Goal: Check status: Check status

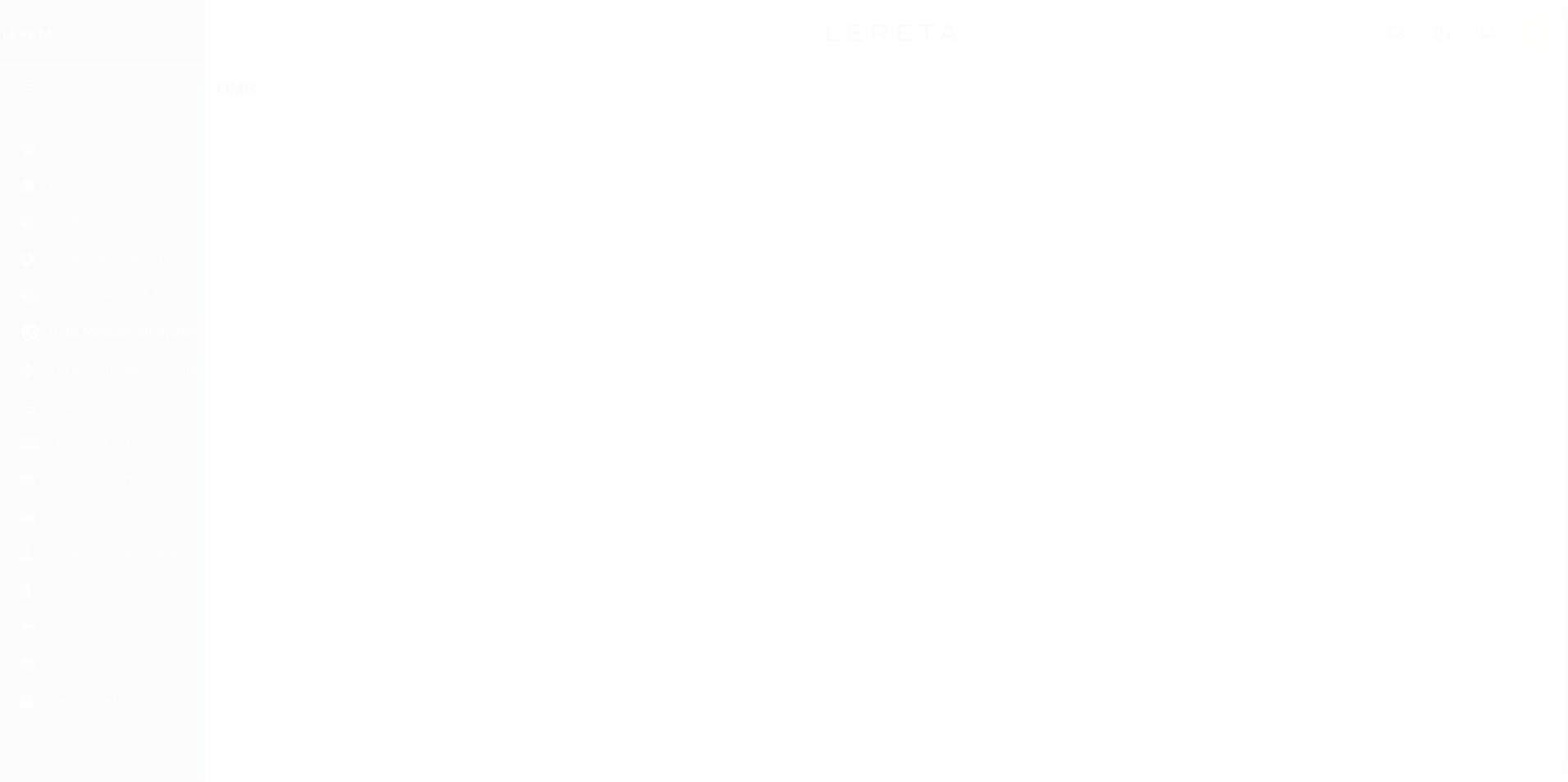
scroll to position [17, 0]
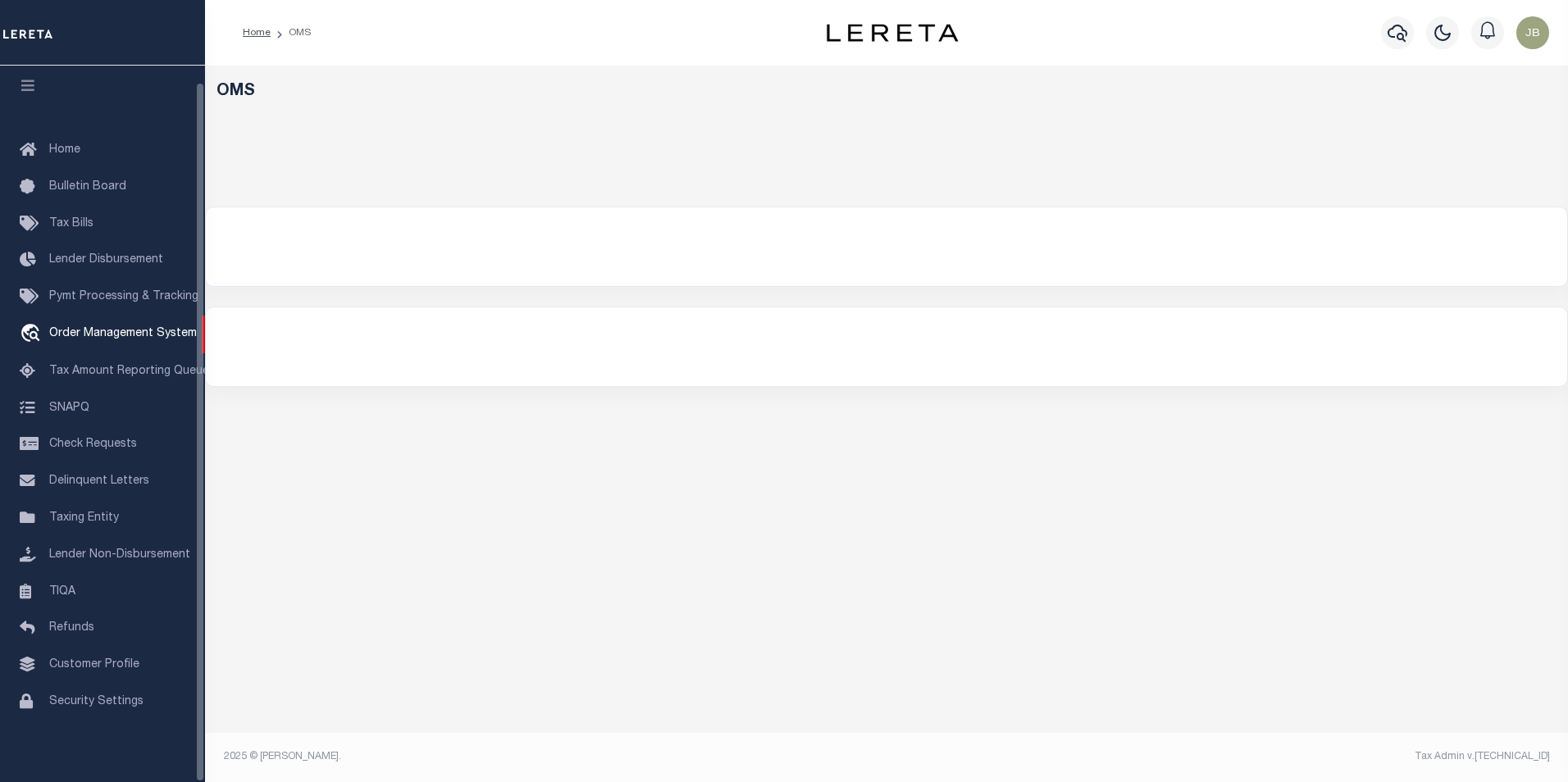
select select "200"
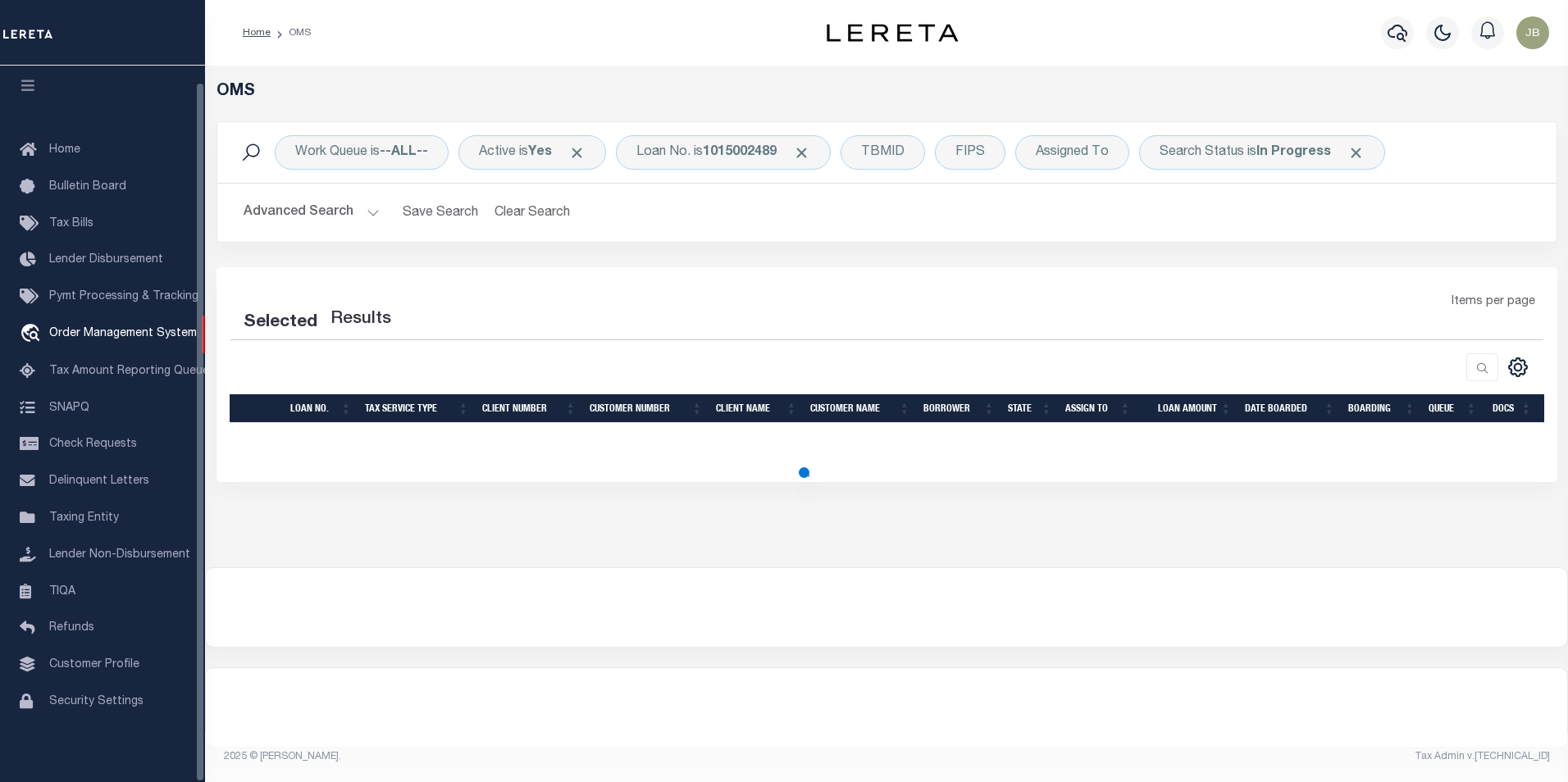
select select "200"
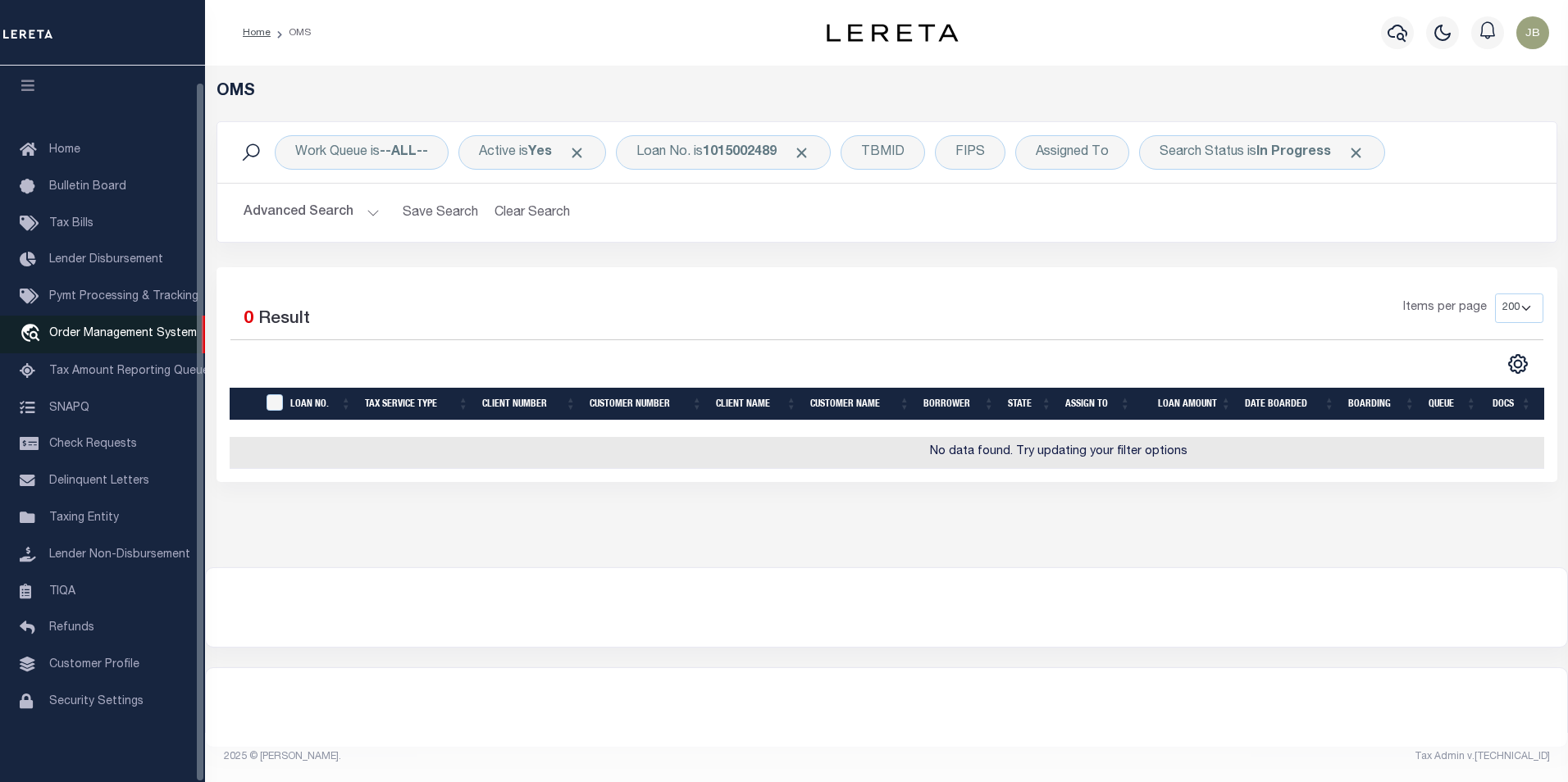
click at [143, 328] on span "Order Management System" at bounding box center [123, 333] width 147 height 11
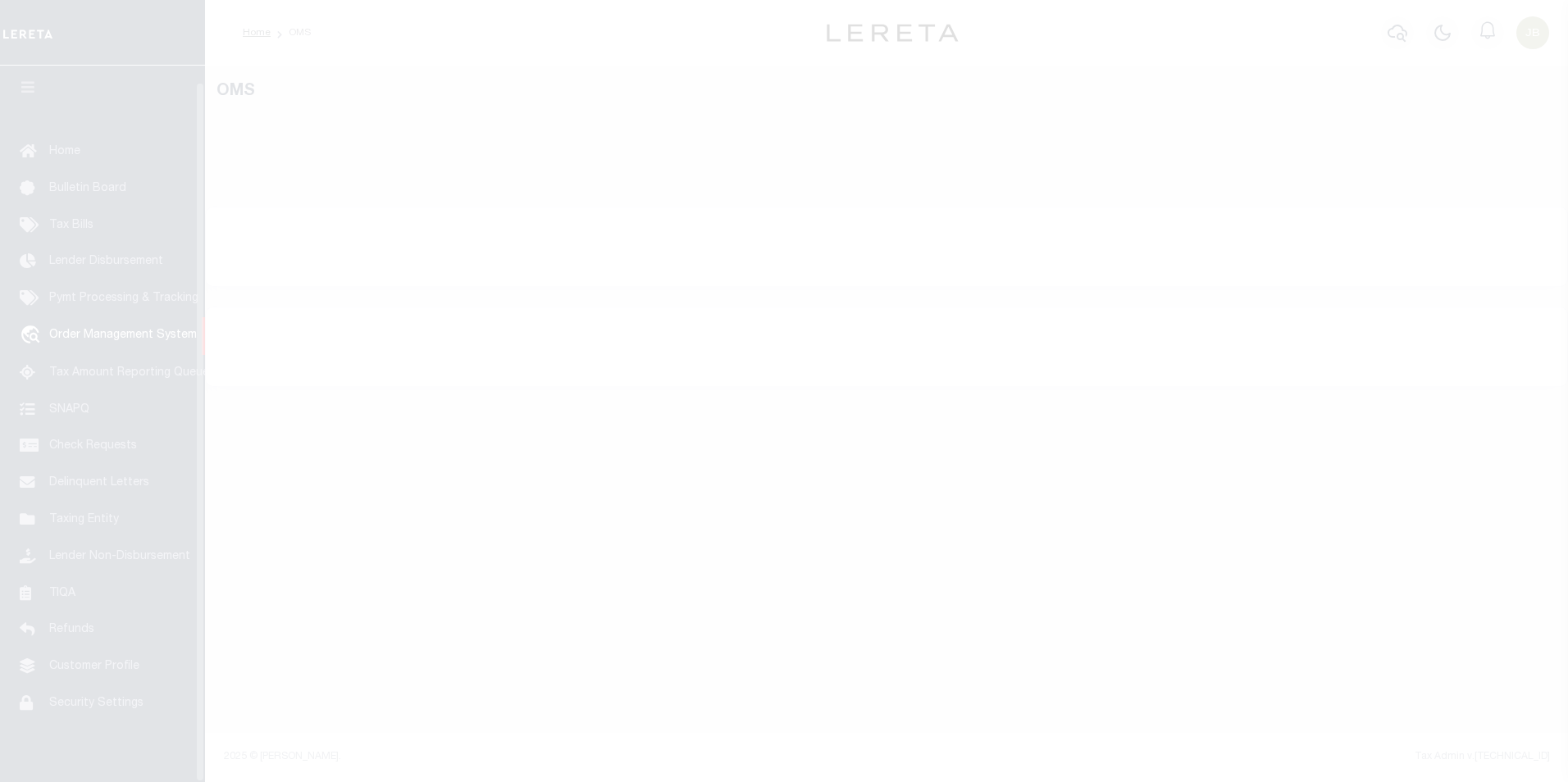
scroll to position [17, 0]
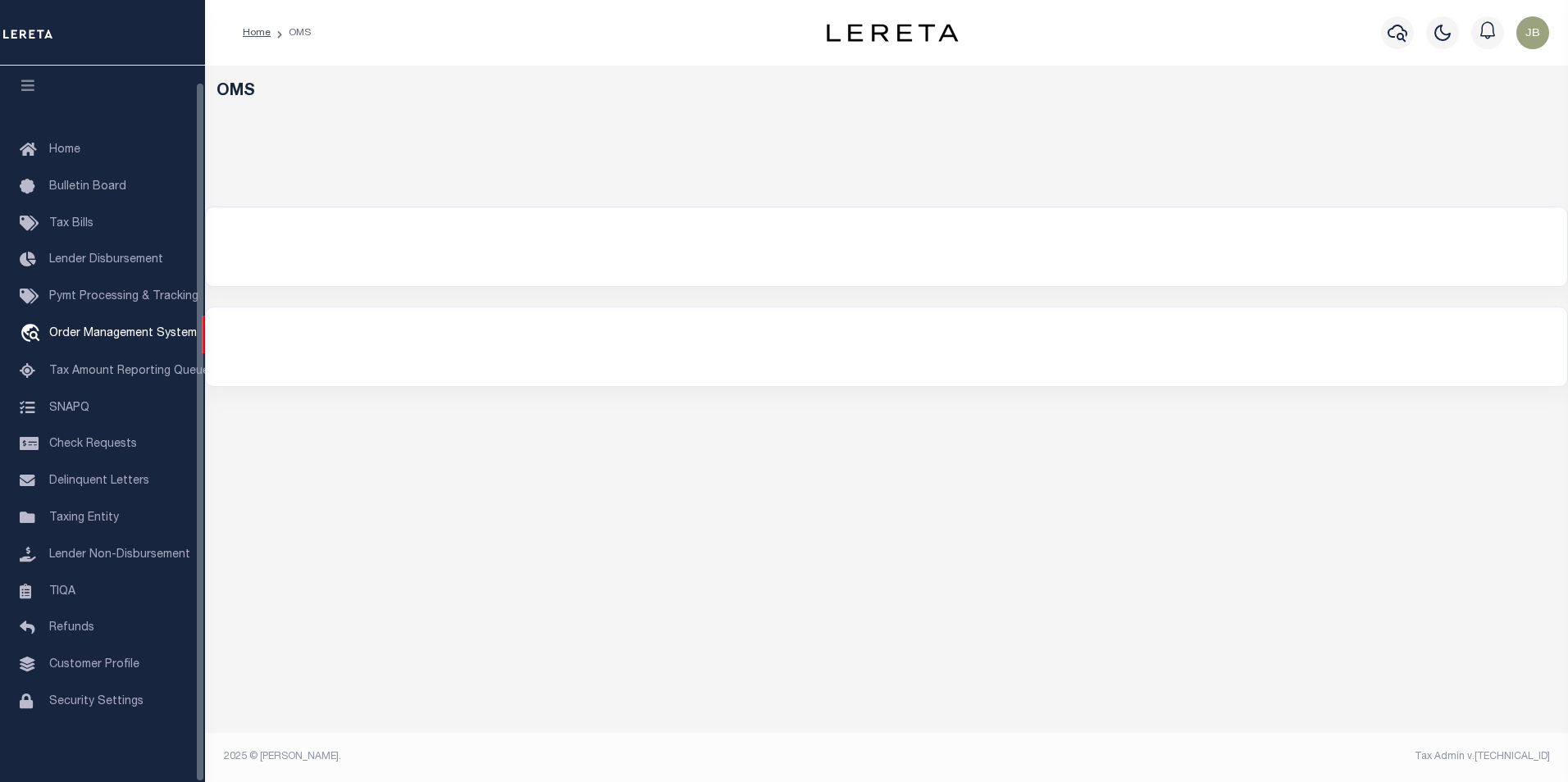
select select "200"
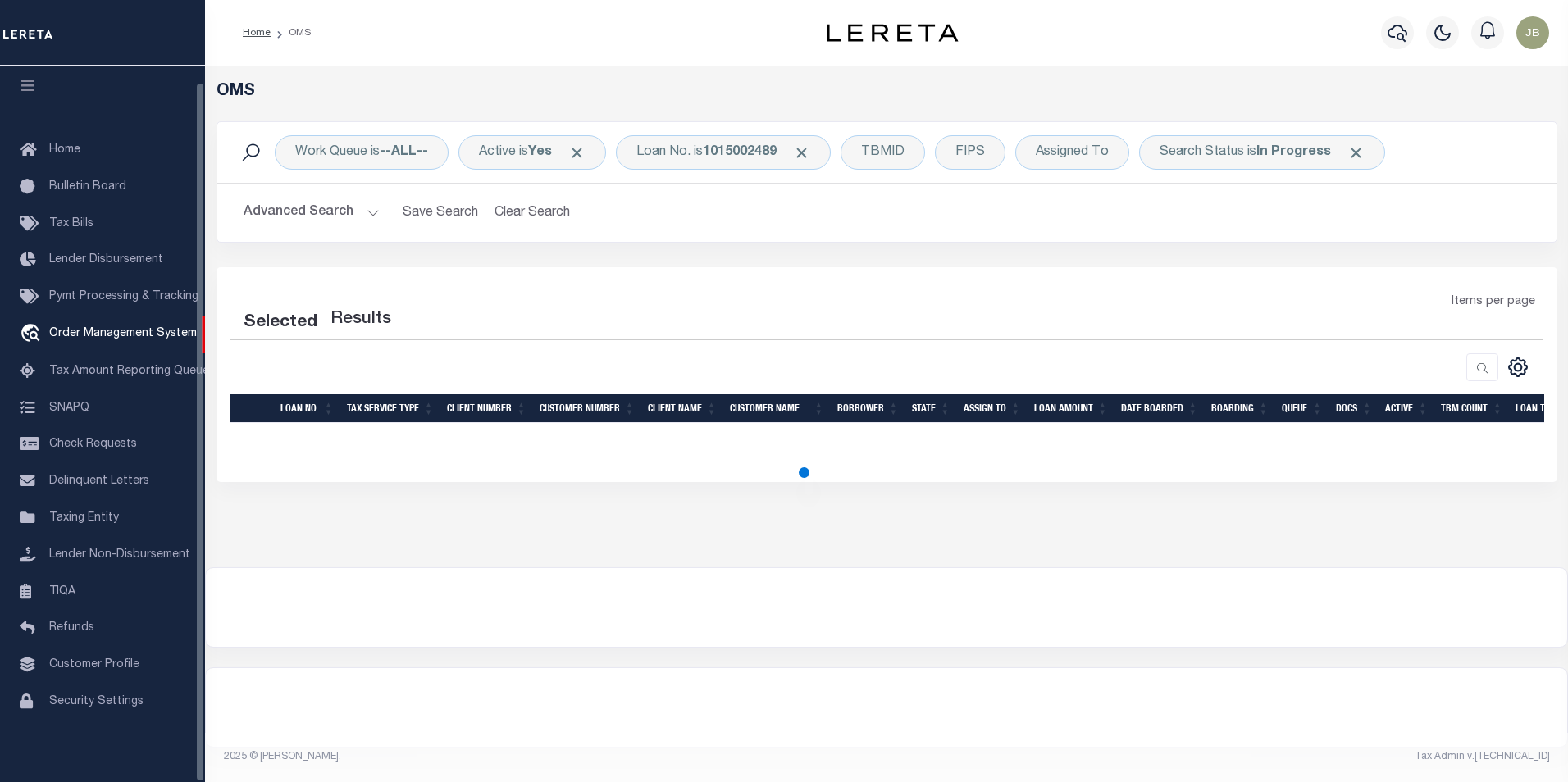
select select "200"
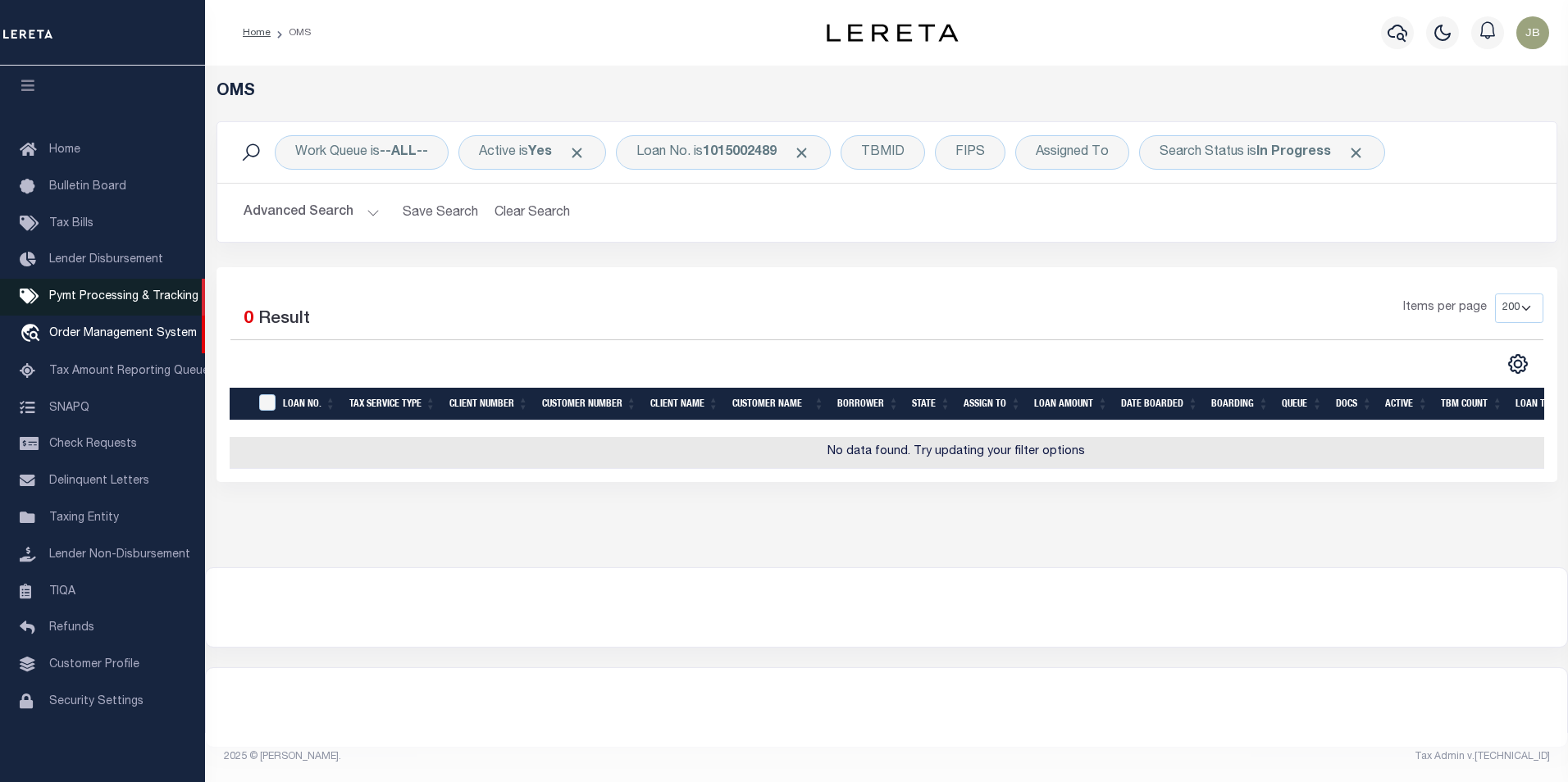
click at [90, 291] on span "Pymt Processing & Tracking" at bounding box center [124, 296] width 149 height 11
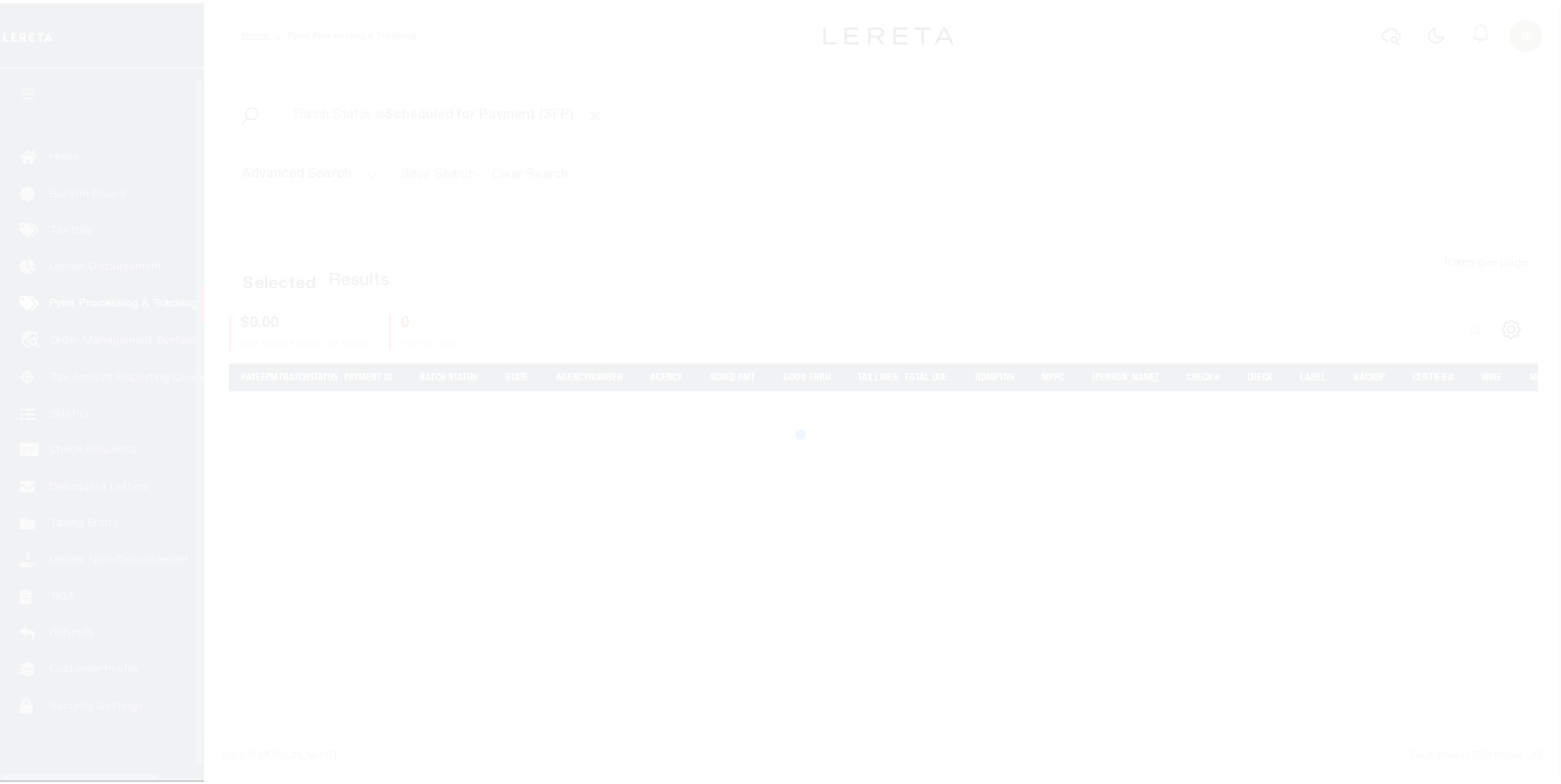
scroll to position [17, 0]
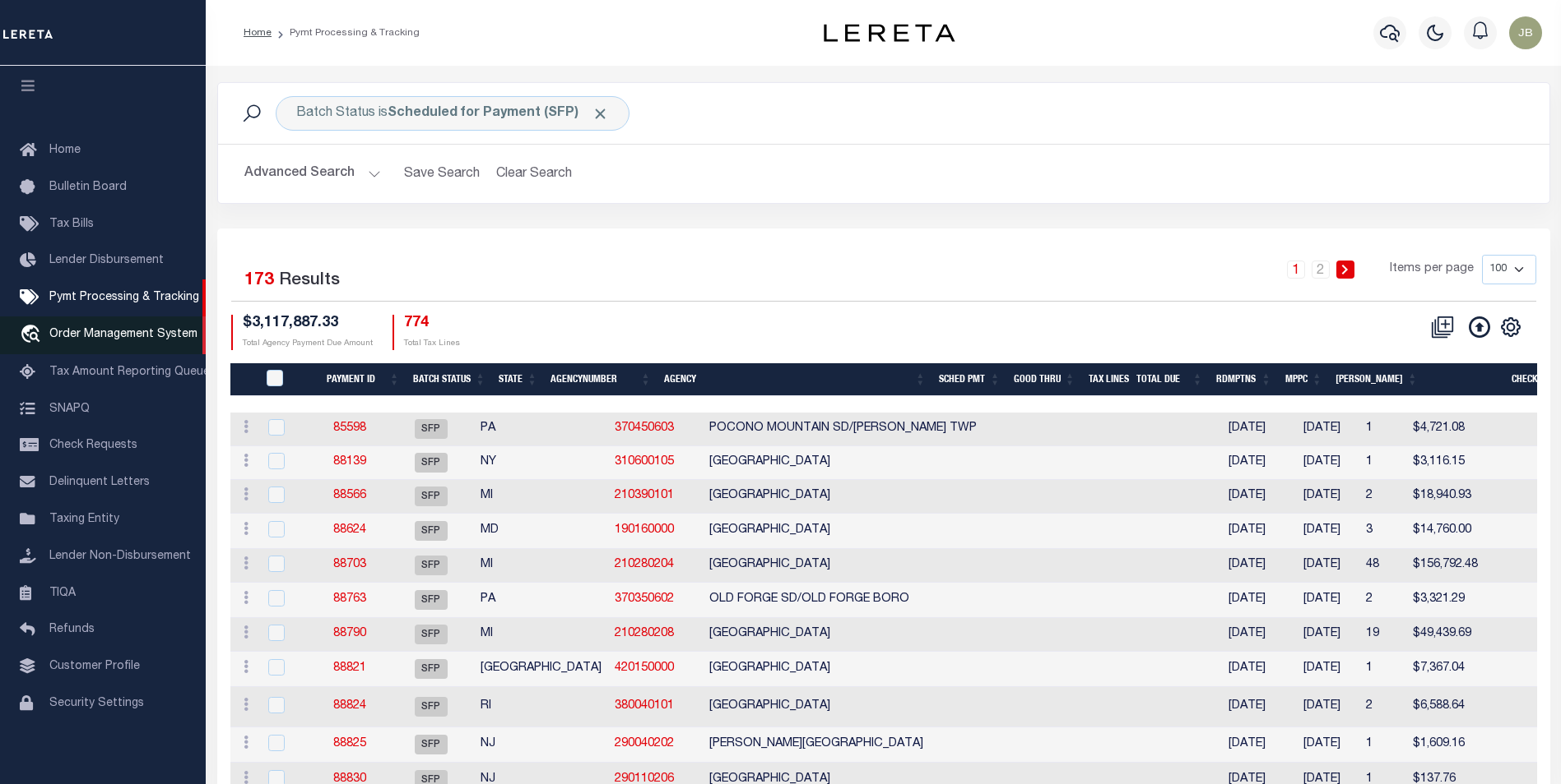
click at [86, 329] on span "Order Management System" at bounding box center [123, 334] width 148 height 11
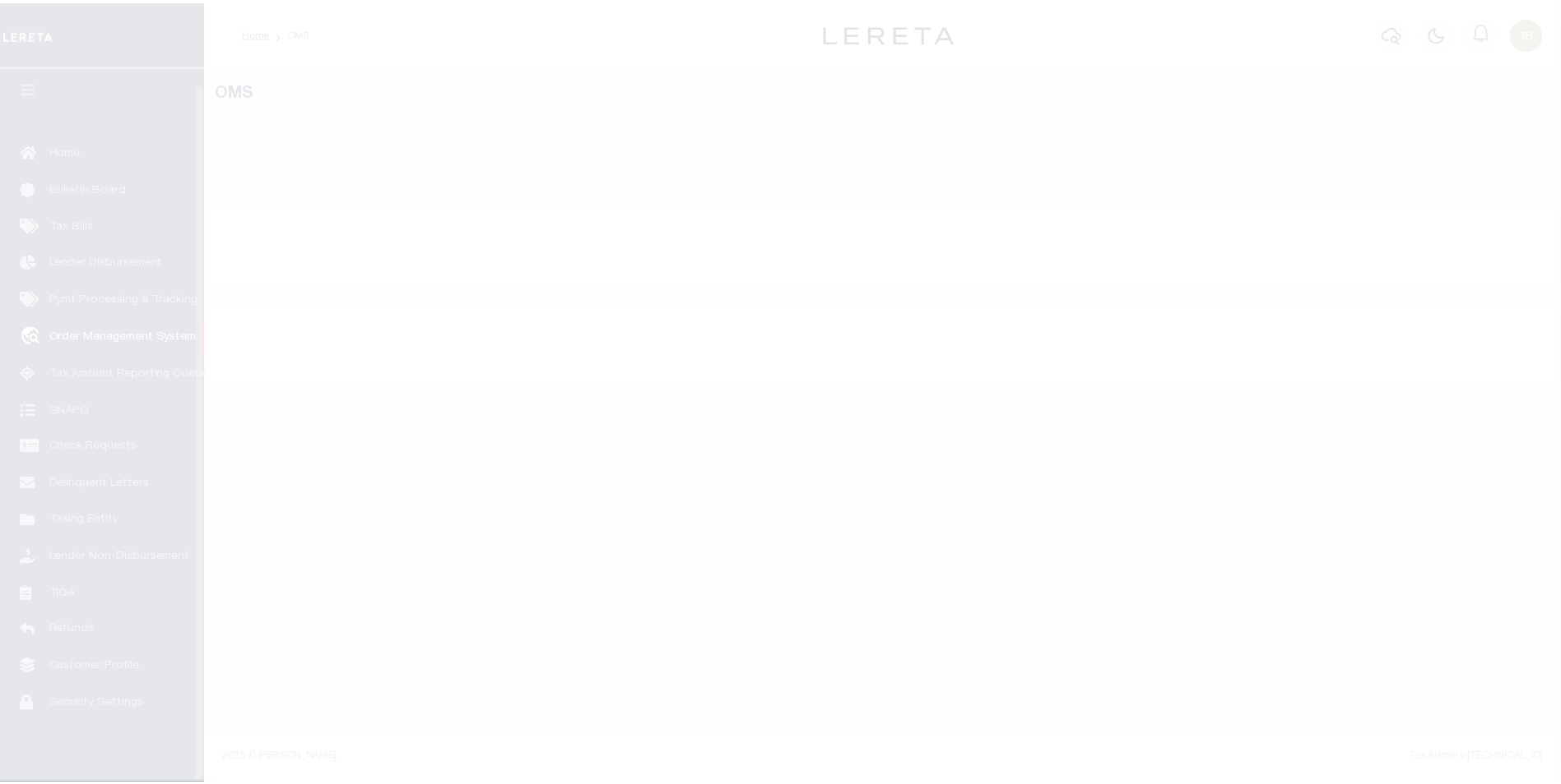
scroll to position [17, 0]
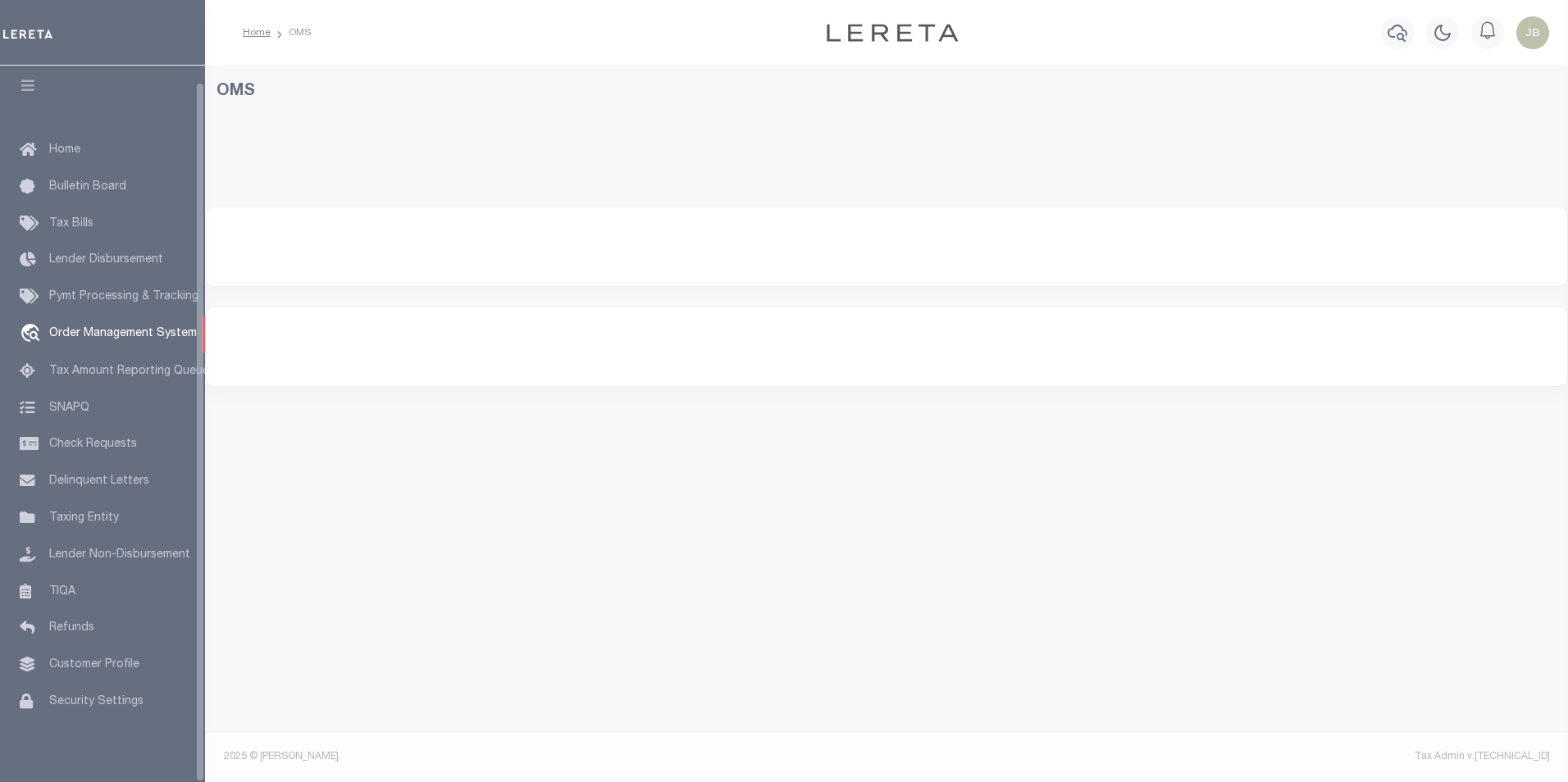
select select "200"
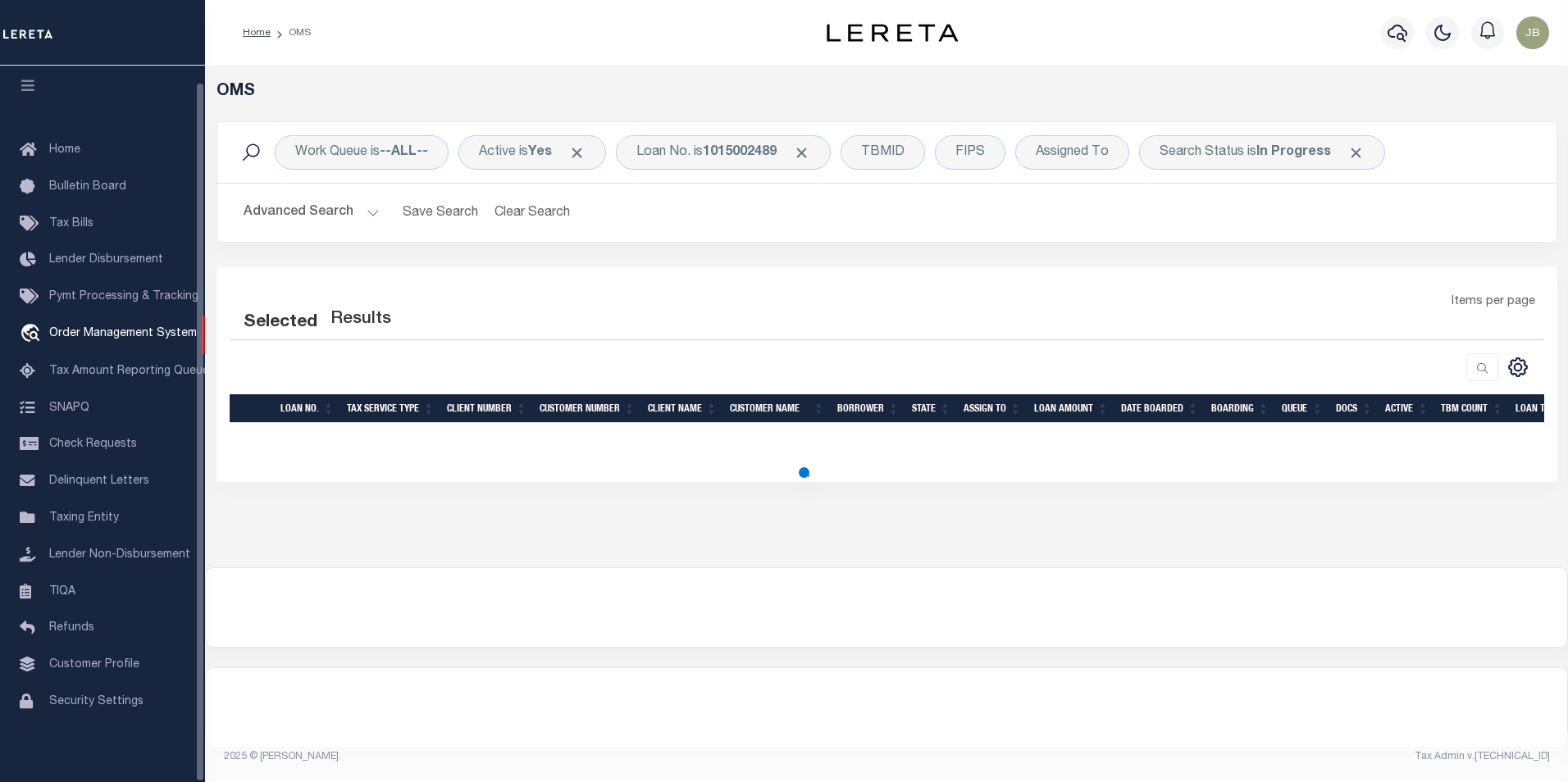
select select "200"
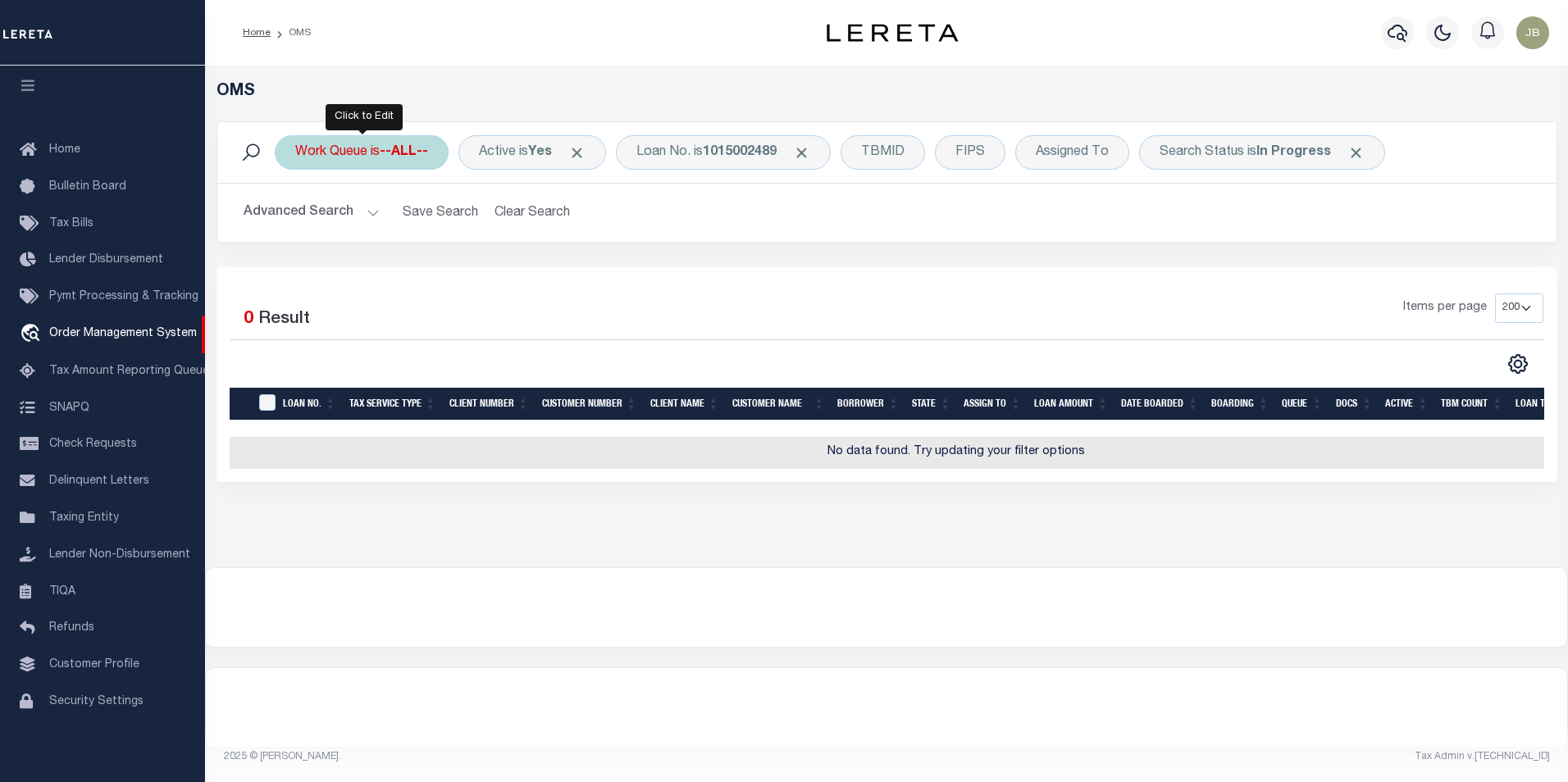
click at [368, 153] on div "Work Queue is --ALL--" at bounding box center [361, 152] width 174 height 34
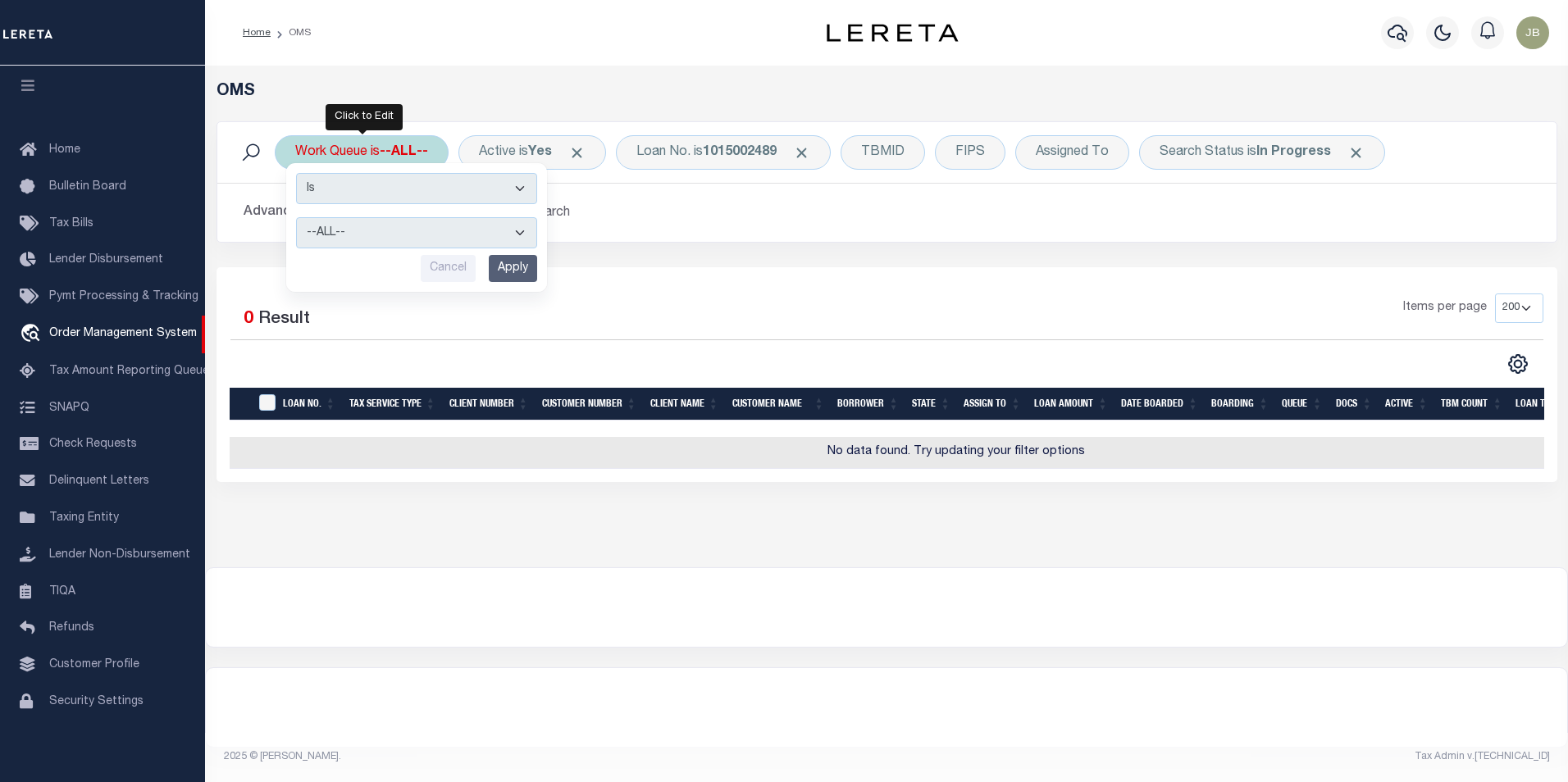
click at [508, 274] on input "Apply" at bounding box center [513, 268] width 48 height 27
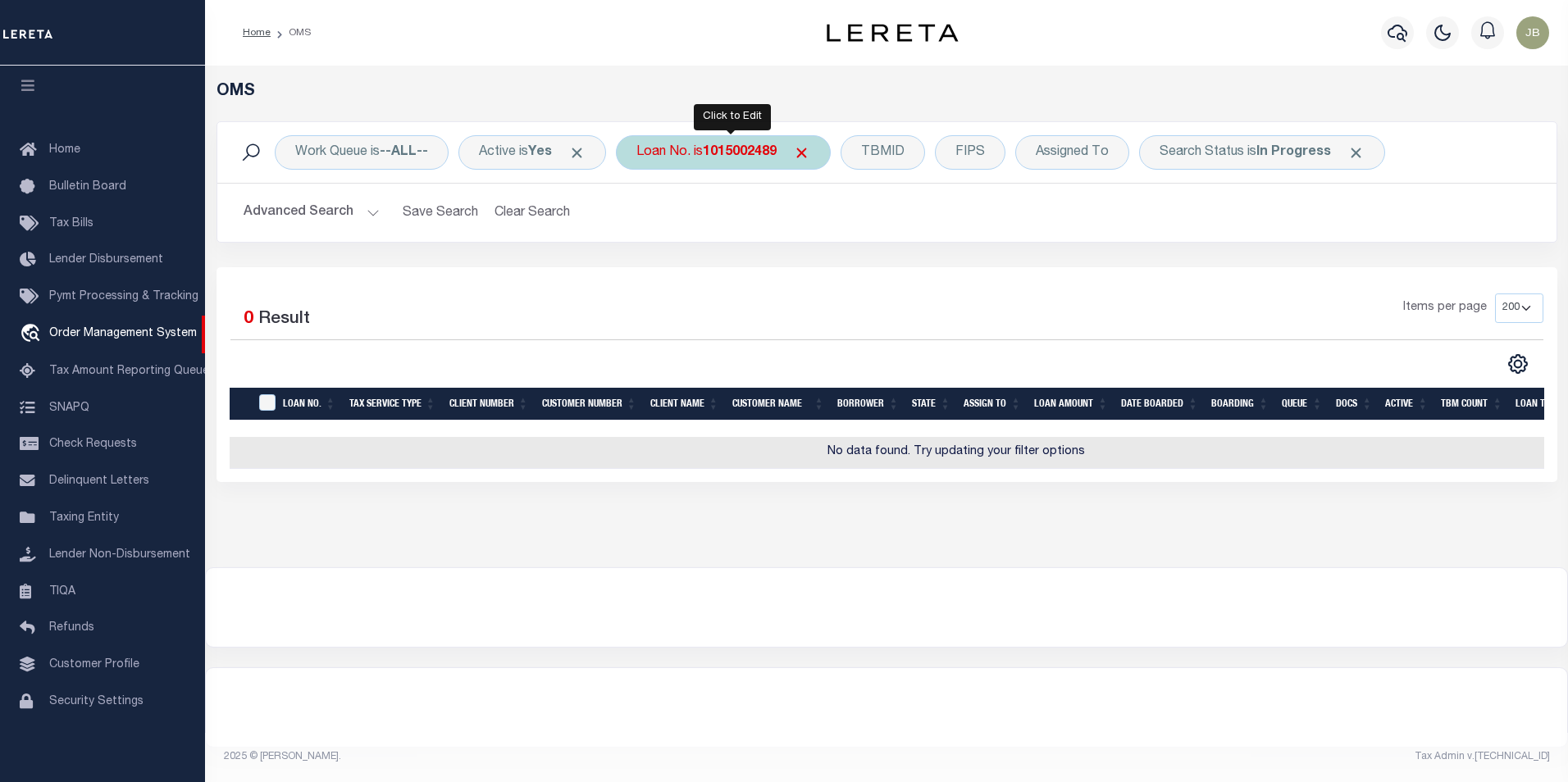
click at [777, 152] on b "1015002489" at bounding box center [740, 153] width 74 height 13
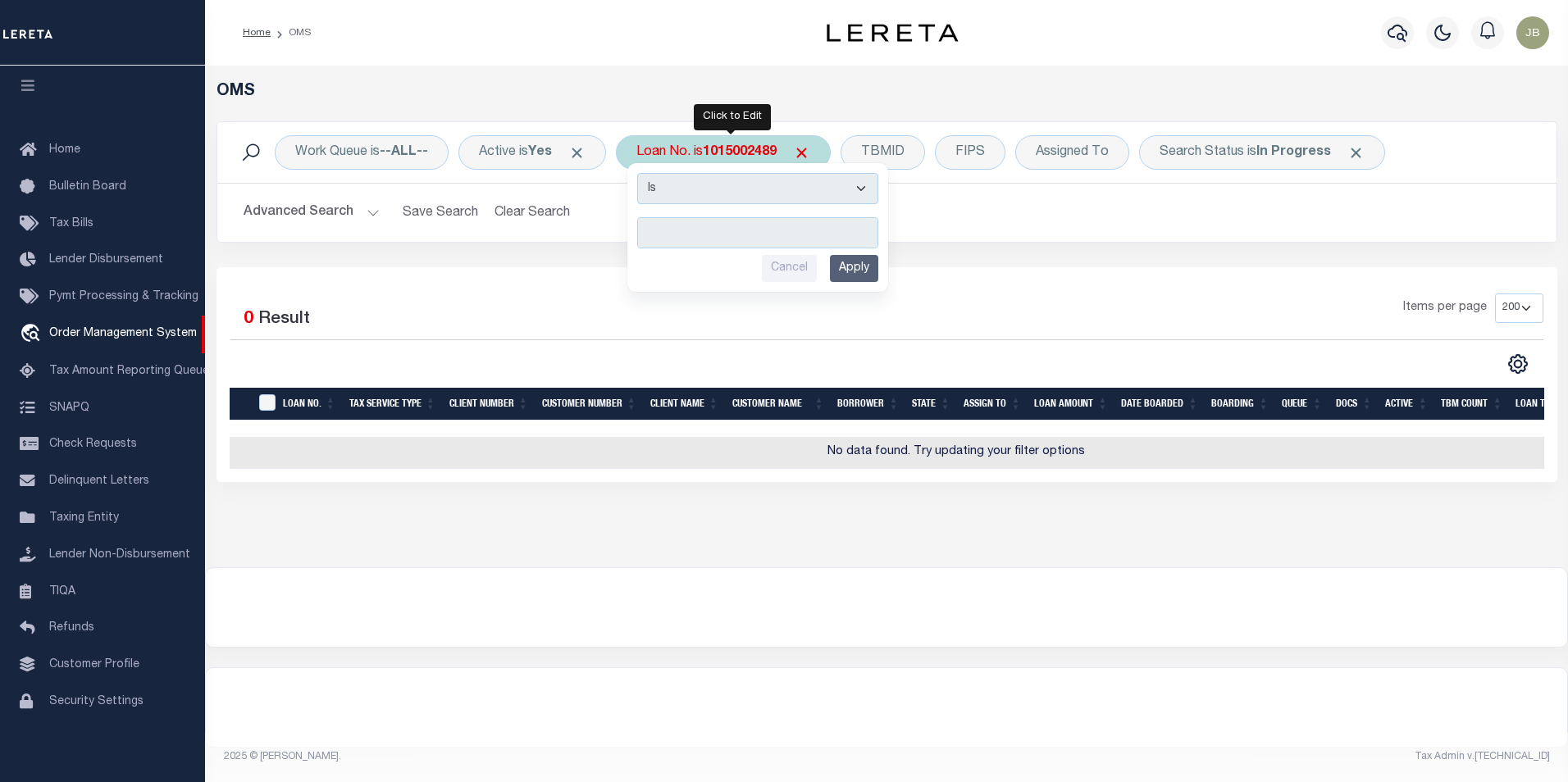
click at [857, 264] on input "Apply" at bounding box center [854, 268] width 48 height 27
click at [777, 152] on b "1015002489" at bounding box center [740, 153] width 74 height 13
click at [721, 225] on input "text" at bounding box center [757, 233] width 241 height 32
click at [866, 275] on input "Apply" at bounding box center [854, 268] width 48 height 27
click at [860, 262] on input "Apply" at bounding box center [854, 268] width 48 height 27
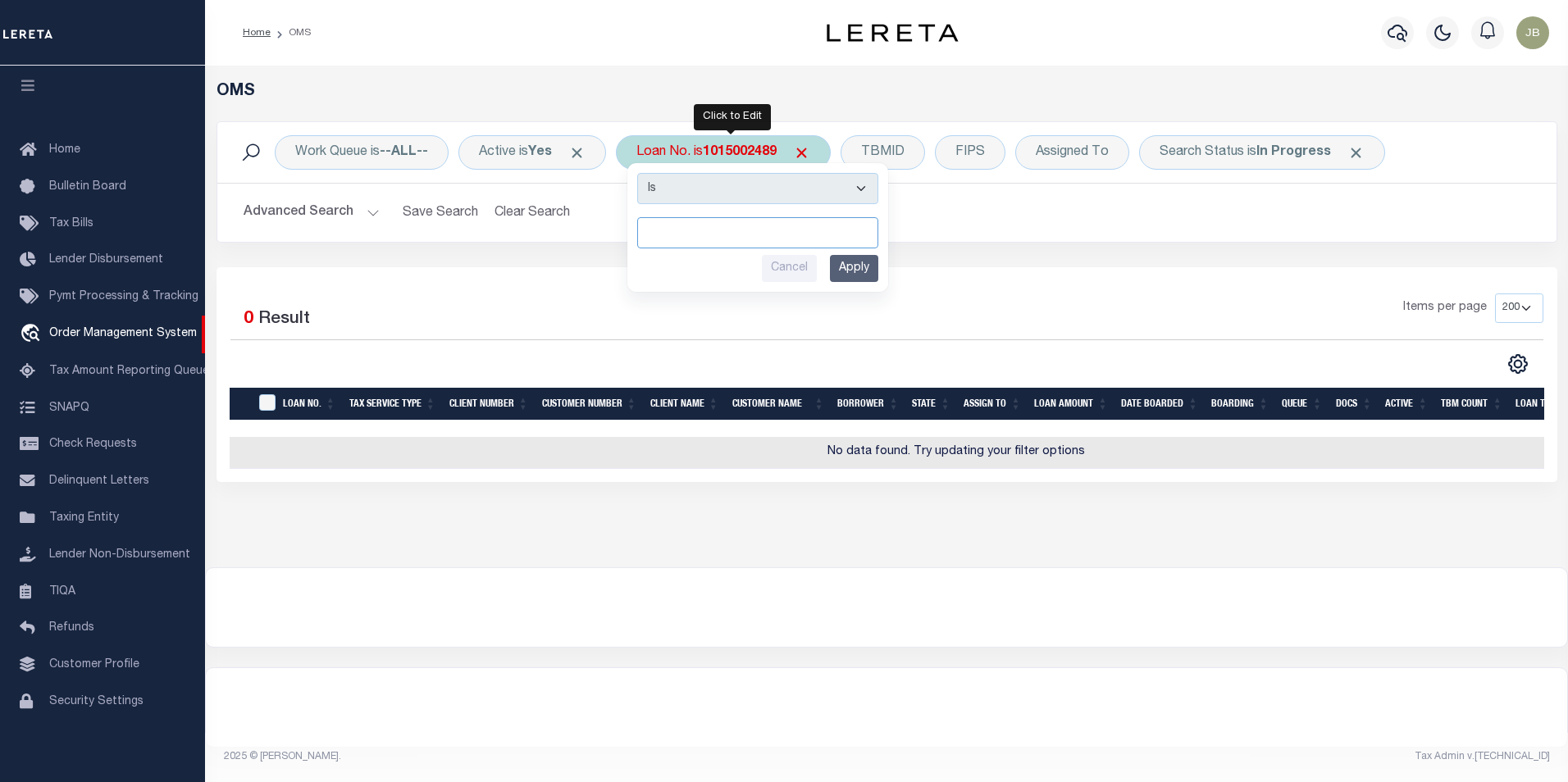
click at [713, 237] on input "text" at bounding box center [757, 233] width 241 height 32
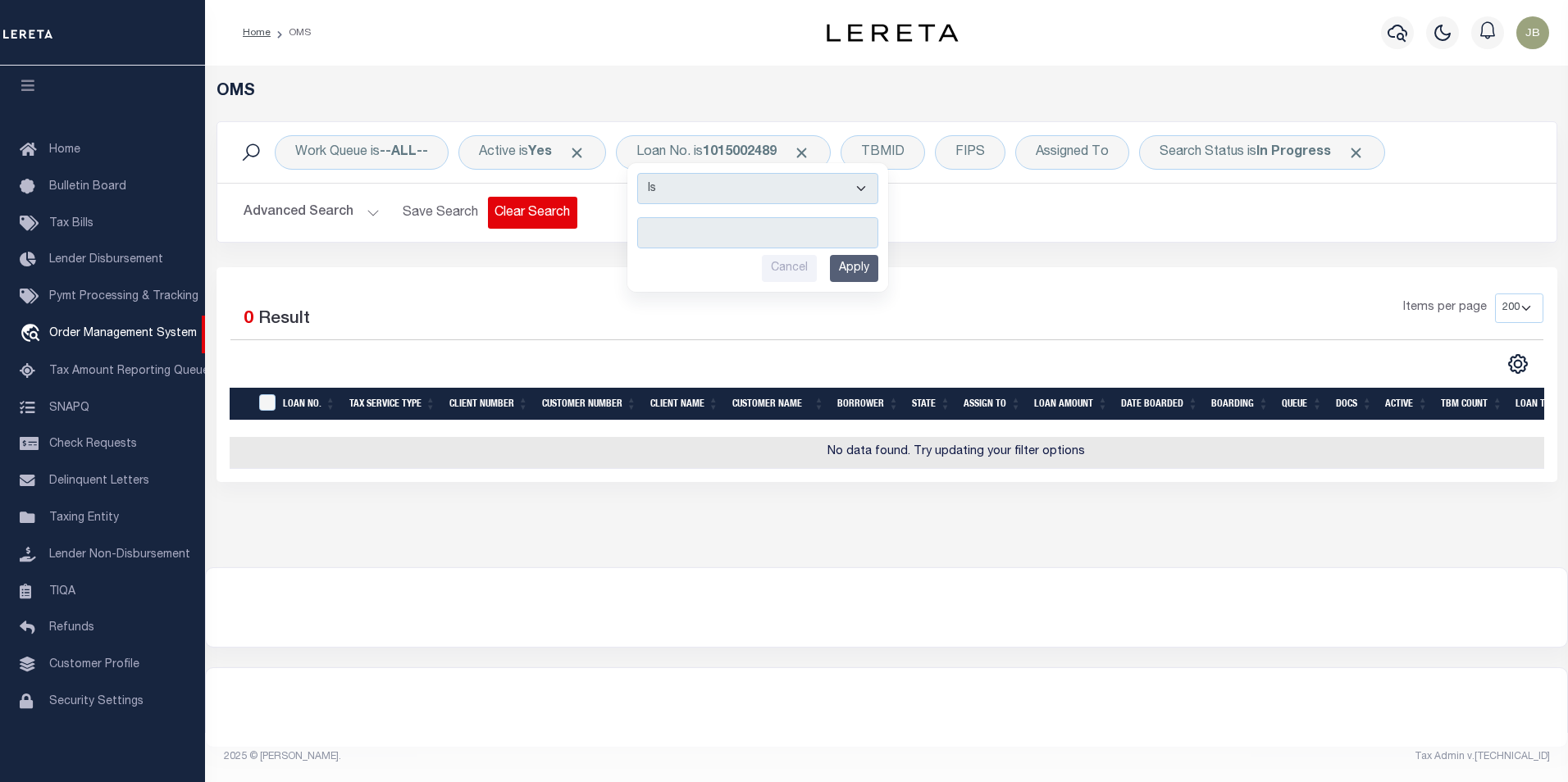
click at [539, 218] on button "Clear Search" at bounding box center [533, 213] width 89 height 32
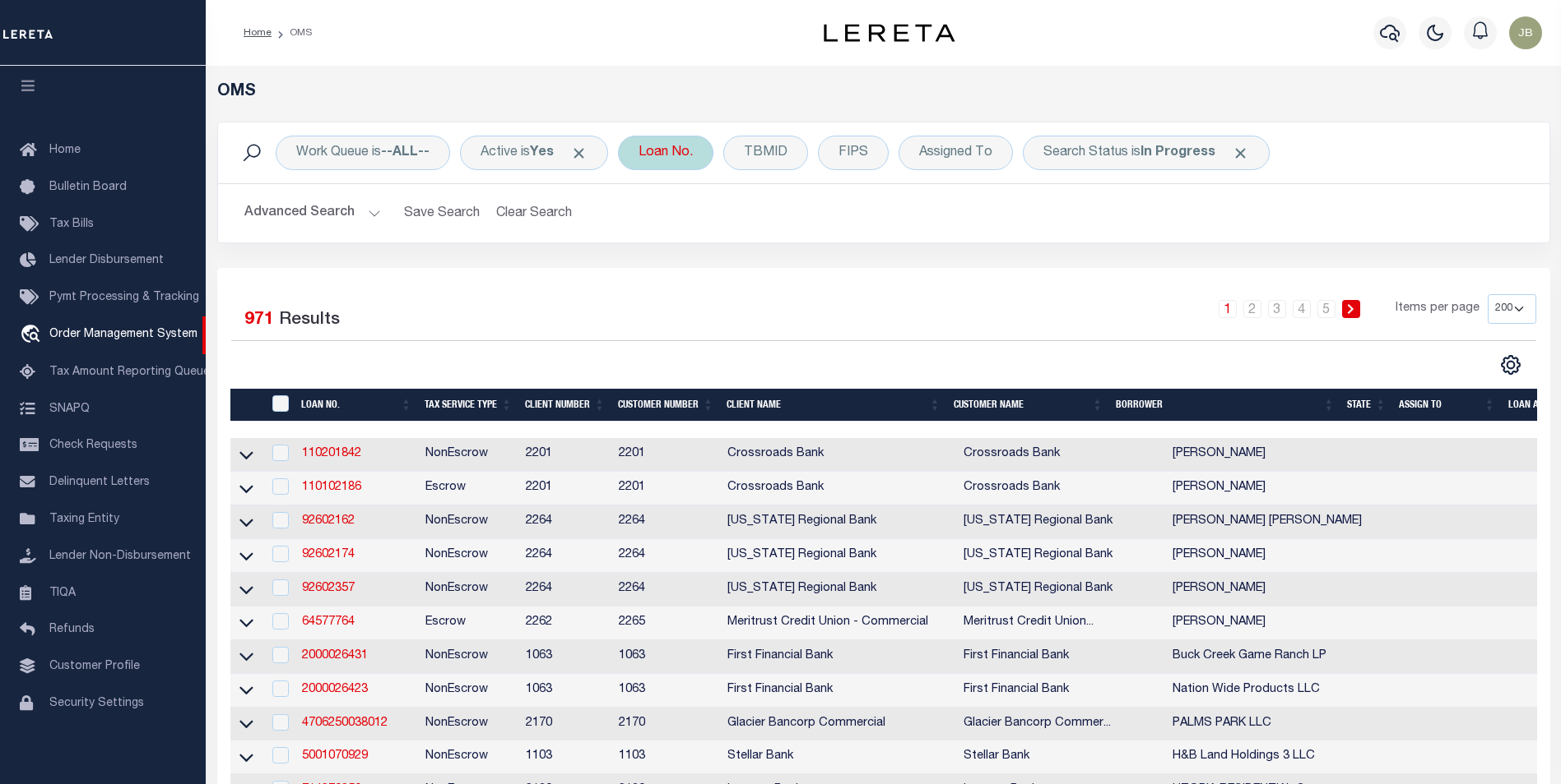
click at [689, 150] on div "Loan No." at bounding box center [666, 152] width 96 height 34
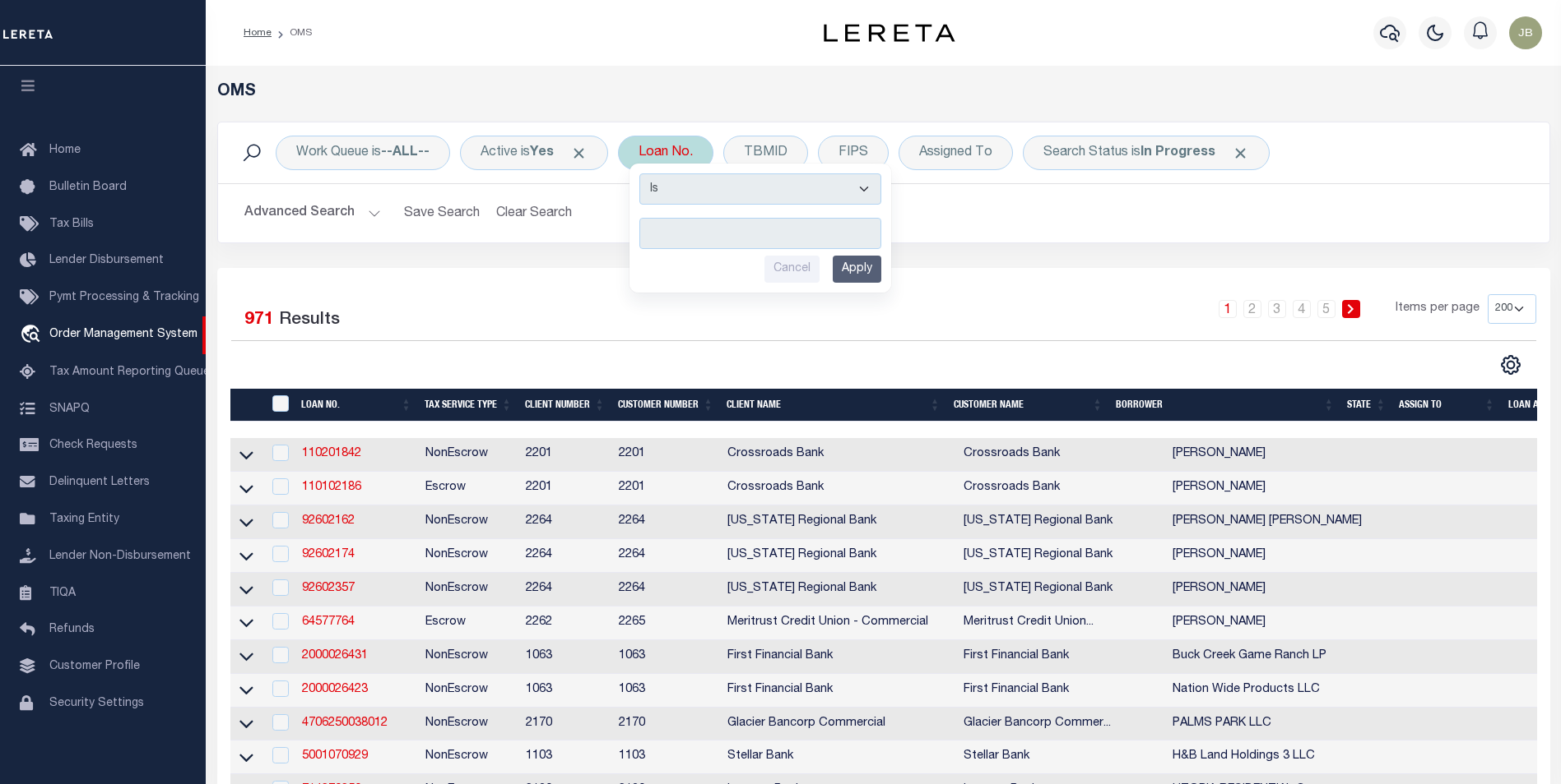
click at [697, 232] on input "text" at bounding box center [760, 234] width 242 height 32
type input "1015002489"
click at [866, 265] on input "Apply" at bounding box center [857, 269] width 48 height 27
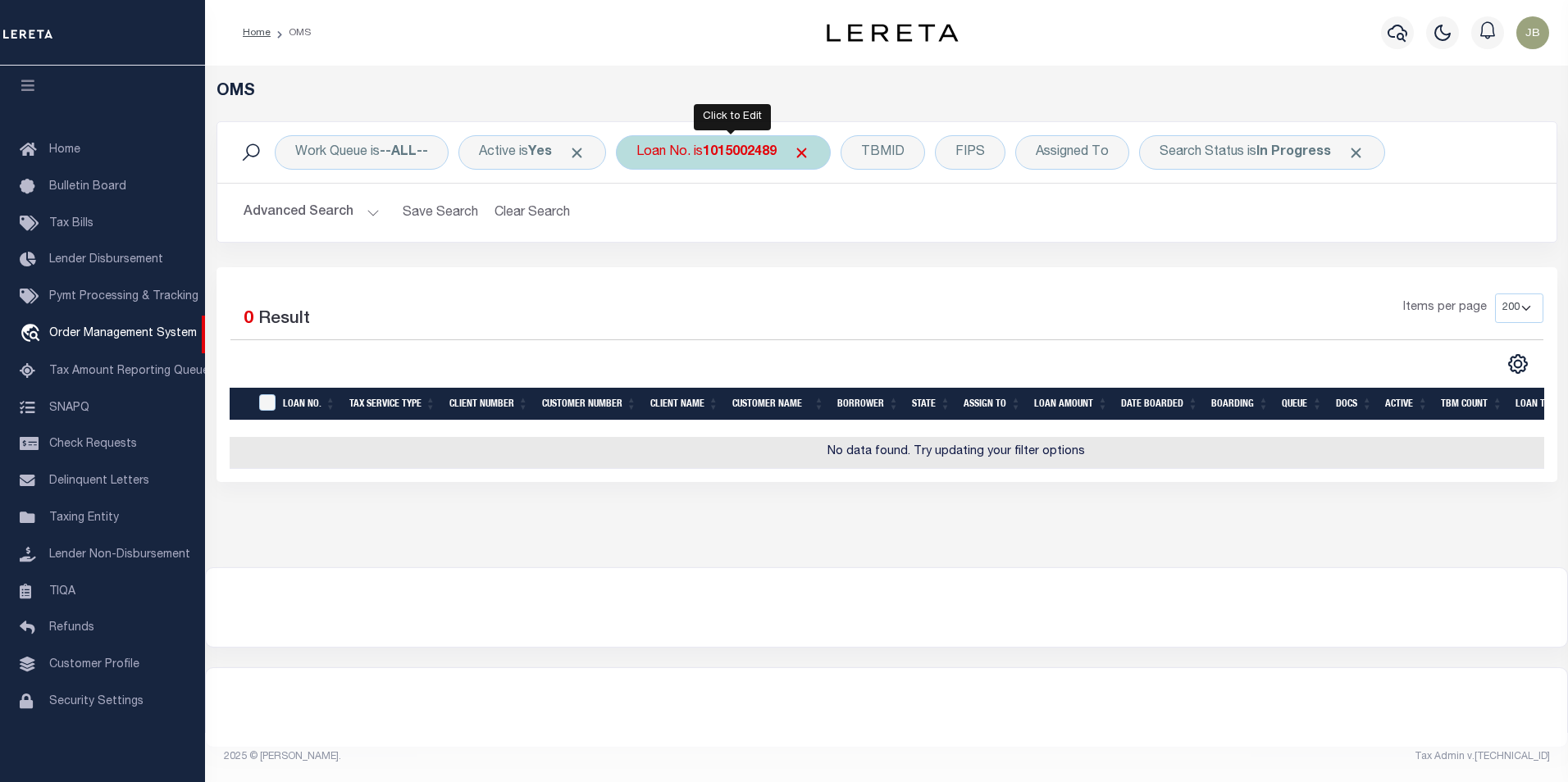
click at [726, 152] on b "1015002489" at bounding box center [740, 153] width 74 height 13
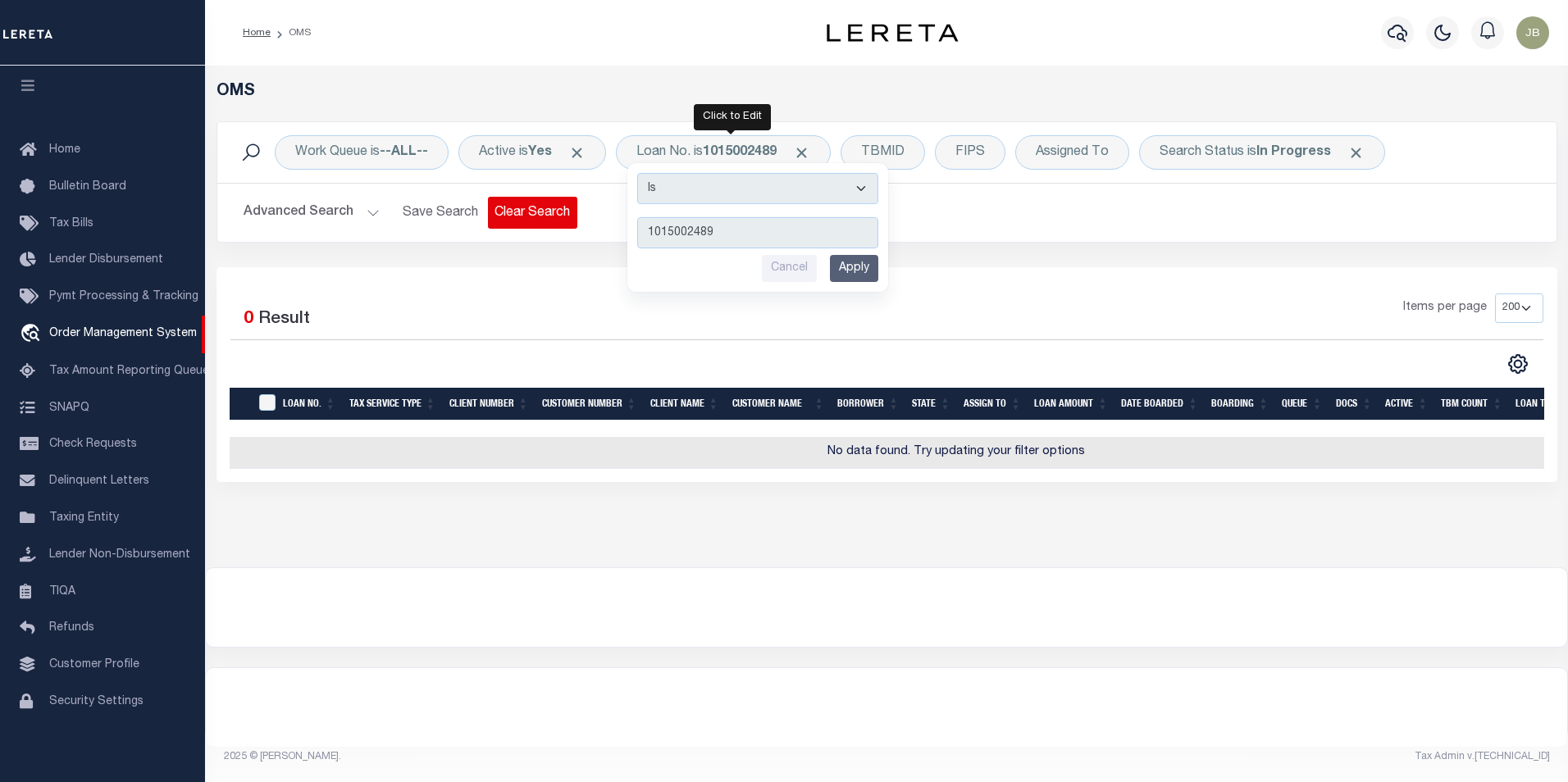
click at [521, 203] on button "Clear Search" at bounding box center [533, 213] width 89 height 32
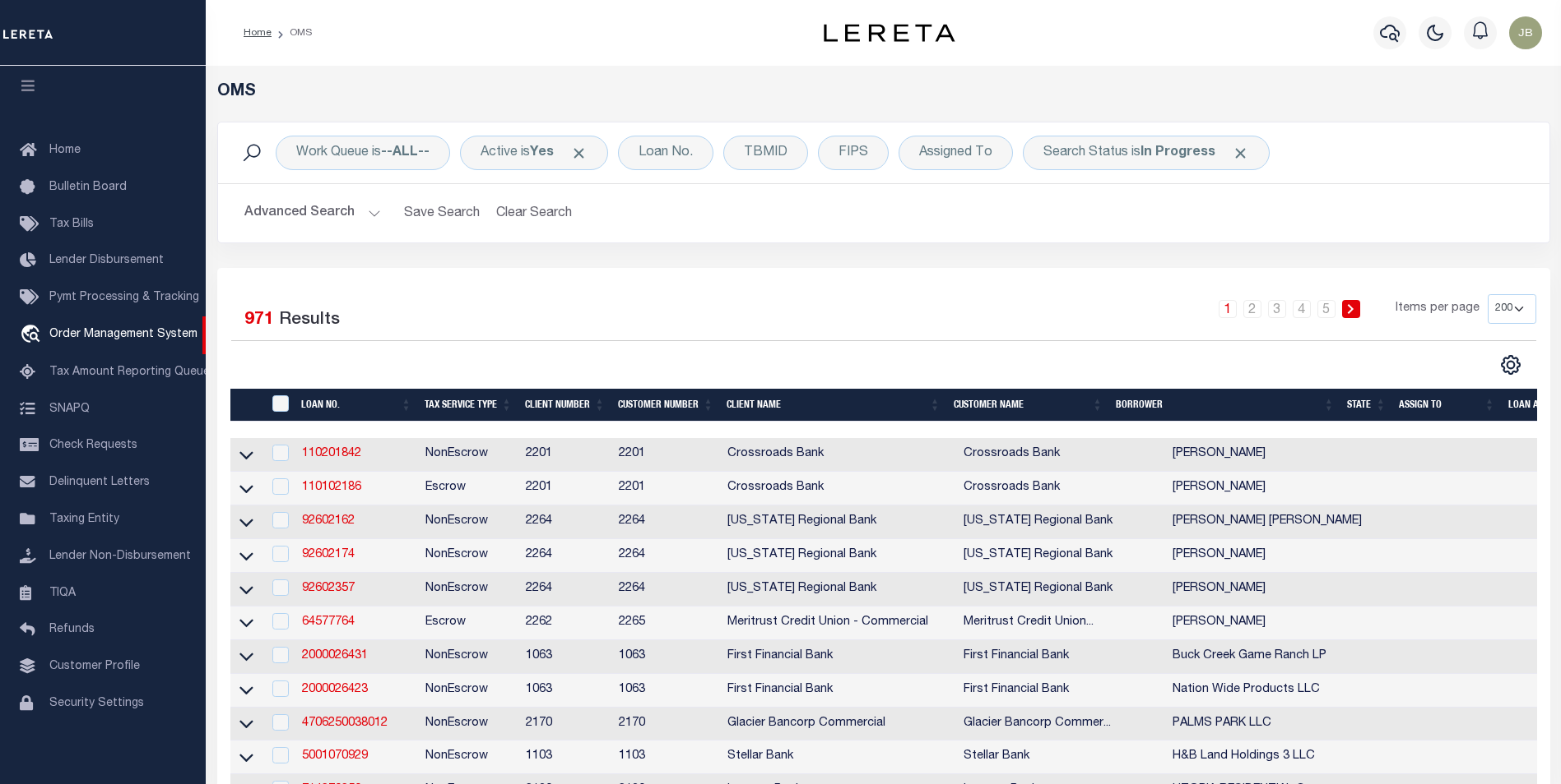
click at [1534, 33] on img "button" at bounding box center [1525, 33] width 33 height 33
click at [1471, 113] on span "Sign out" at bounding box center [1460, 116] width 47 height 11
